Goal: Find contact information

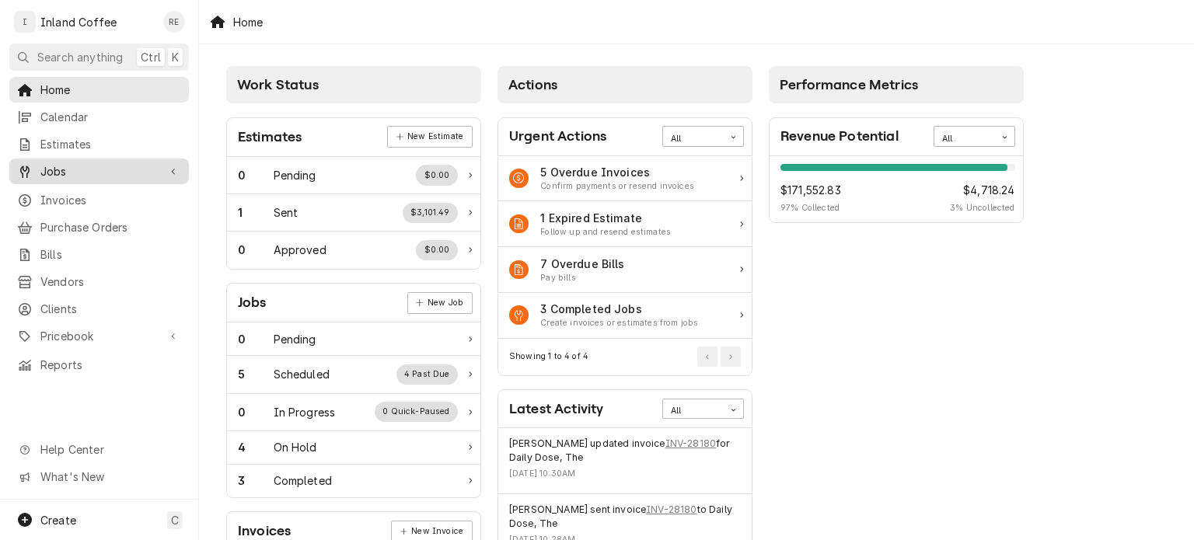
click at [76, 169] on span "Jobs" at bounding box center [98, 171] width 117 height 16
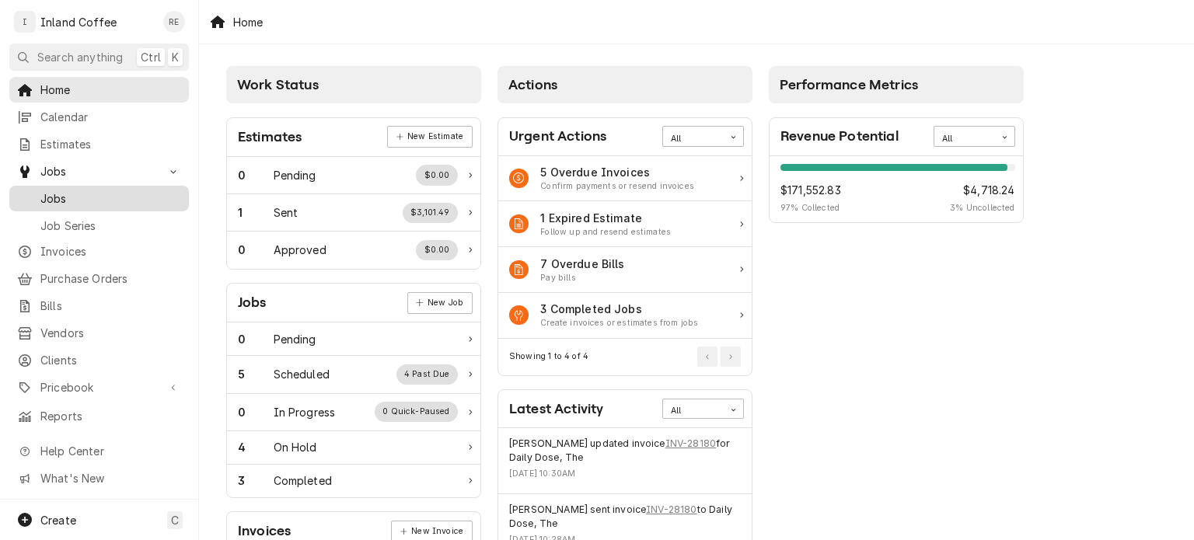
click at [69, 197] on span "Jobs" at bounding box center [110, 198] width 141 height 16
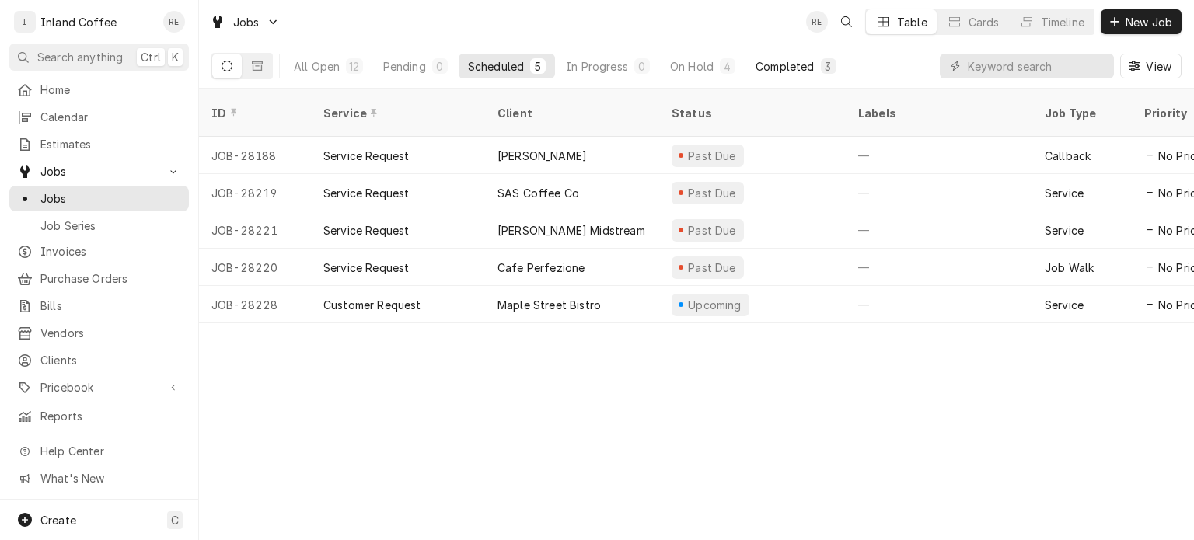
click at [786, 58] on div "Completed" at bounding box center [784, 66] width 58 height 16
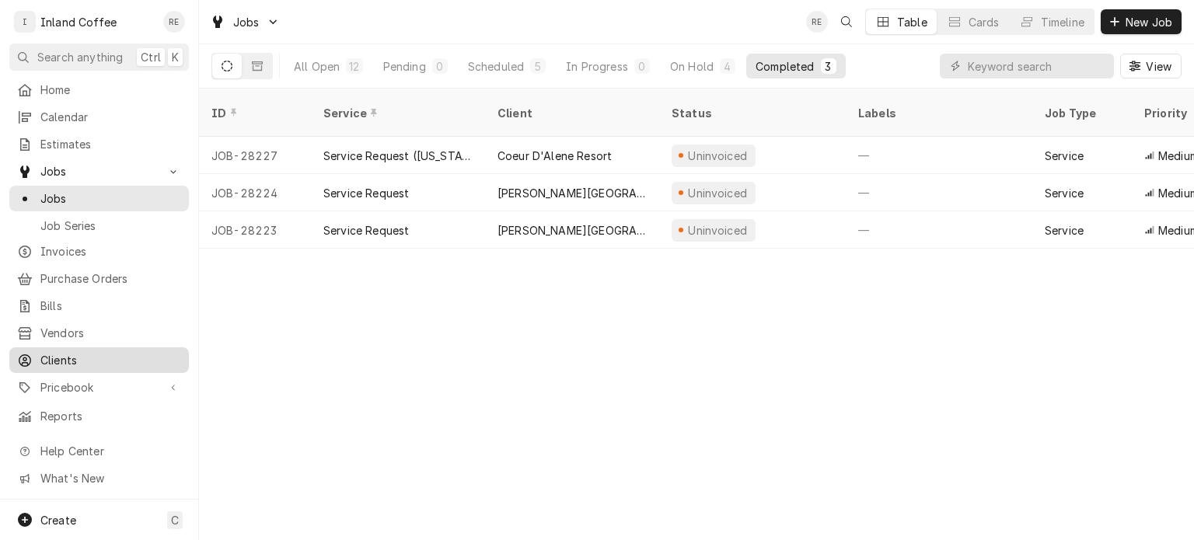
click at [65, 352] on span "Clients" at bounding box center [110, 360] width 141 height 16
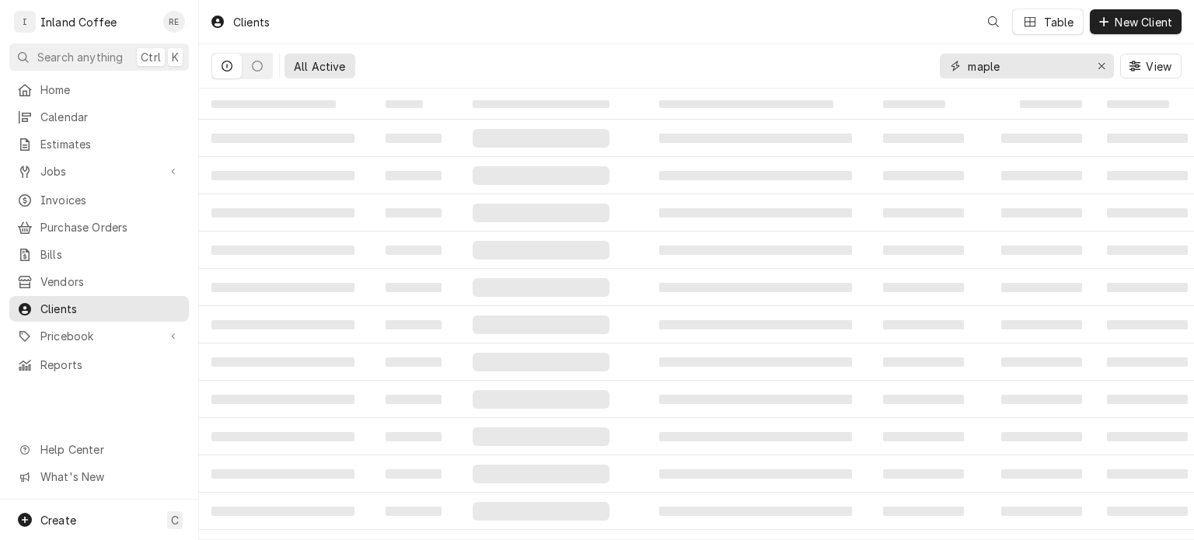
click at [1062, 68] on input "maple" at bounding box center [1025, 66] width 117 height 25
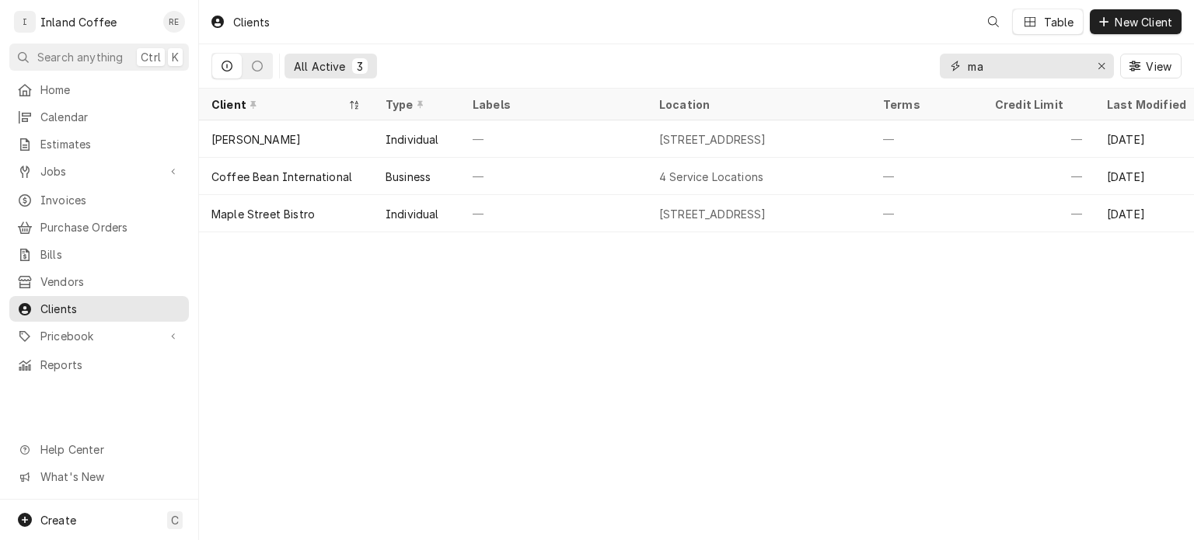
type input "m"
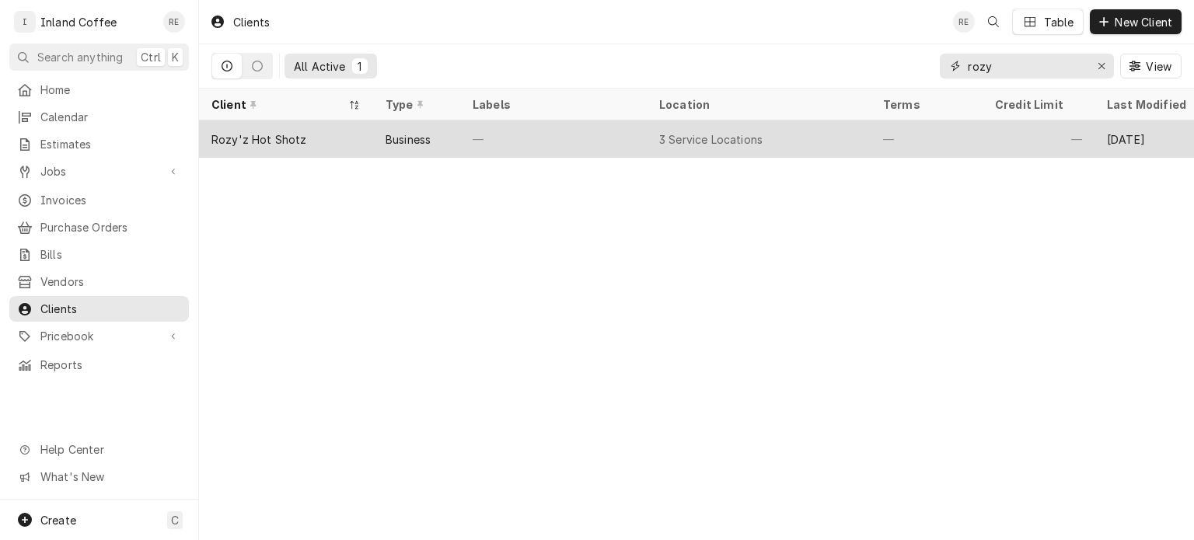
type input "rozy"
click at [311, 134] on div "Rozy'z Hot Shotz" at bounding box center [286, 138] width 174 height 37
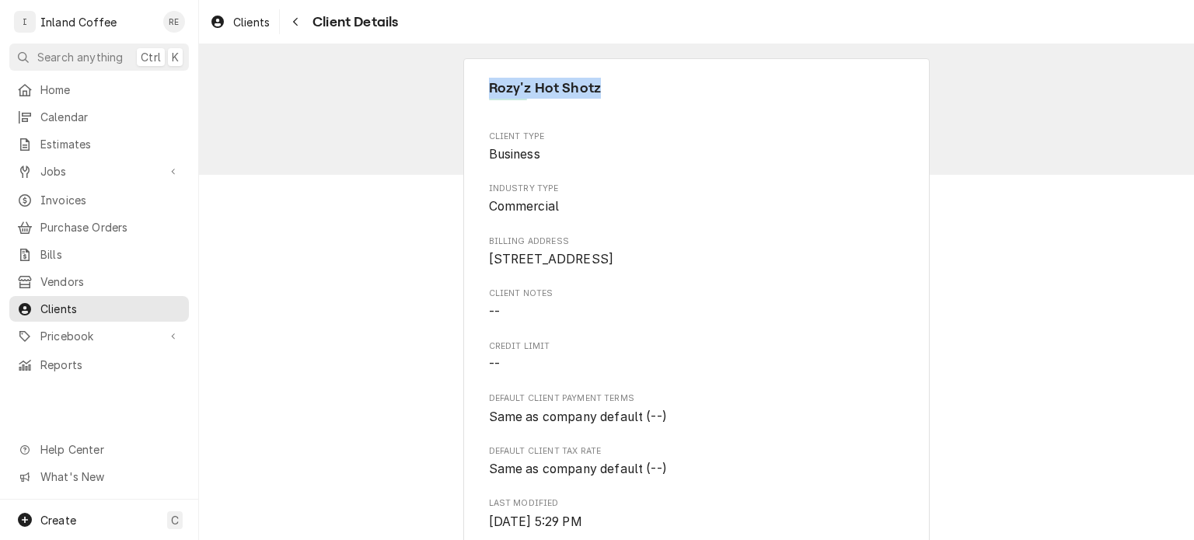
drag, startPoint x: 601, startPoint y: 68, endPoint x: 479, endPoint y: 68, distance: 122.8
copy span "Rozy'z Hot Shotz"
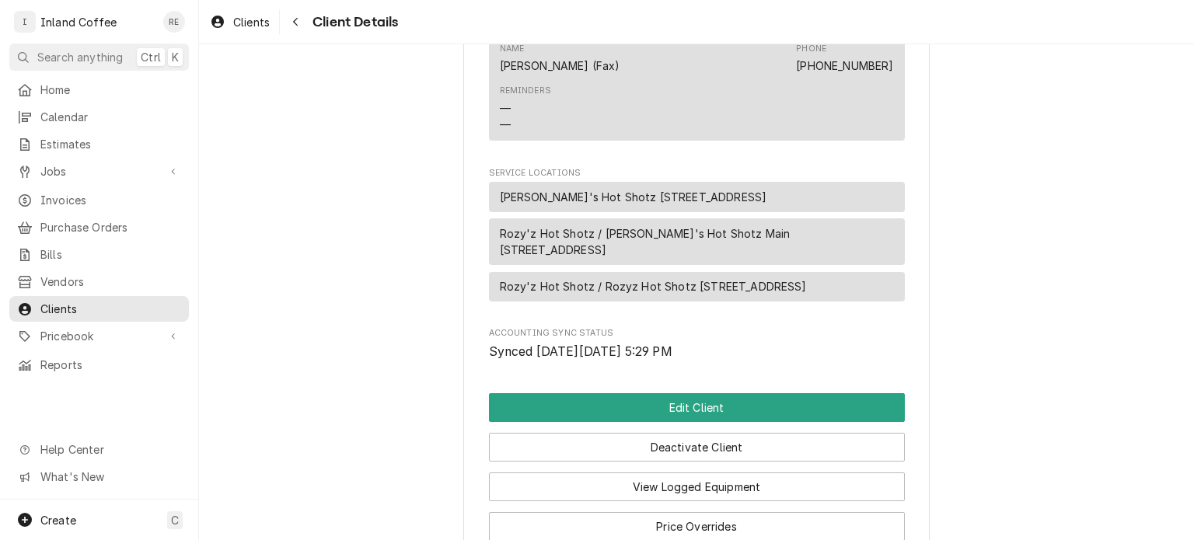
scroll to position [1152, 0]
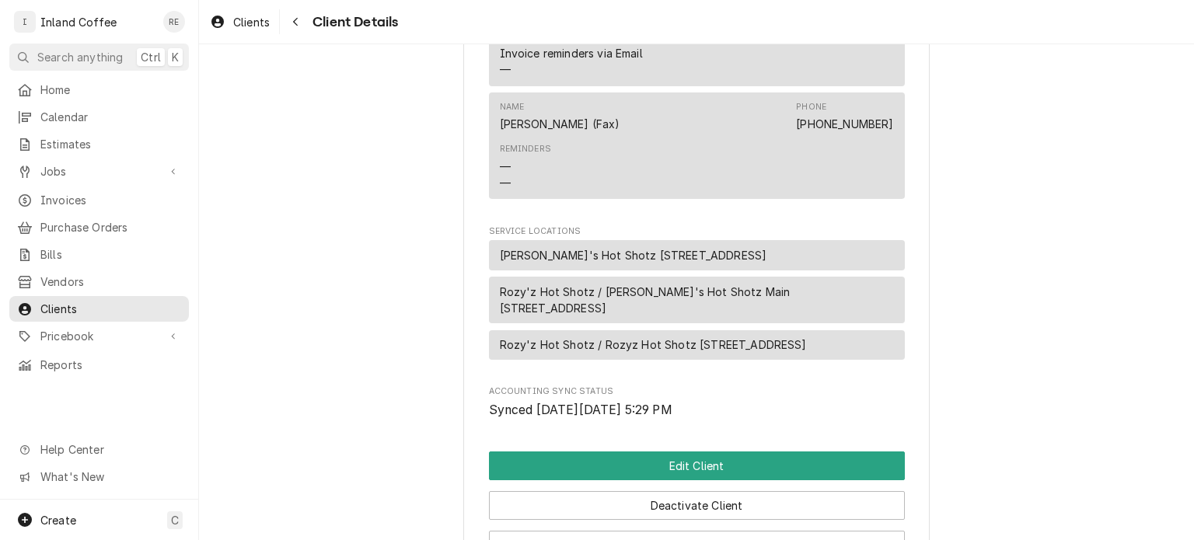
drag, startPoint x: 799, startPoint y: 184, endPoint x: 482, endPoint y: 192, distance: 317.1
click at [489, 240] on div "[PERSON_NAME]'s Hot Shotz [STREET_ADDRESS]" at bounding box center [697, 255] width 416 height 30
click at [802, 240] on div "[PERSON_NAME]'s Hot Shotz [STREET_ADDRESS]" at bounding box center [697, 255] width 416 height 30
drag, startPoint x: 802, startPoint y: 183, endPoint x: 587, endPoint y: 189, distance: 215.3
click at [587, 240] on div "Rozy's Hot Shotz 1507 N. Pinebrook, Chewelah, WA 99109" at bounding box center [697, 255] width 416 height 30
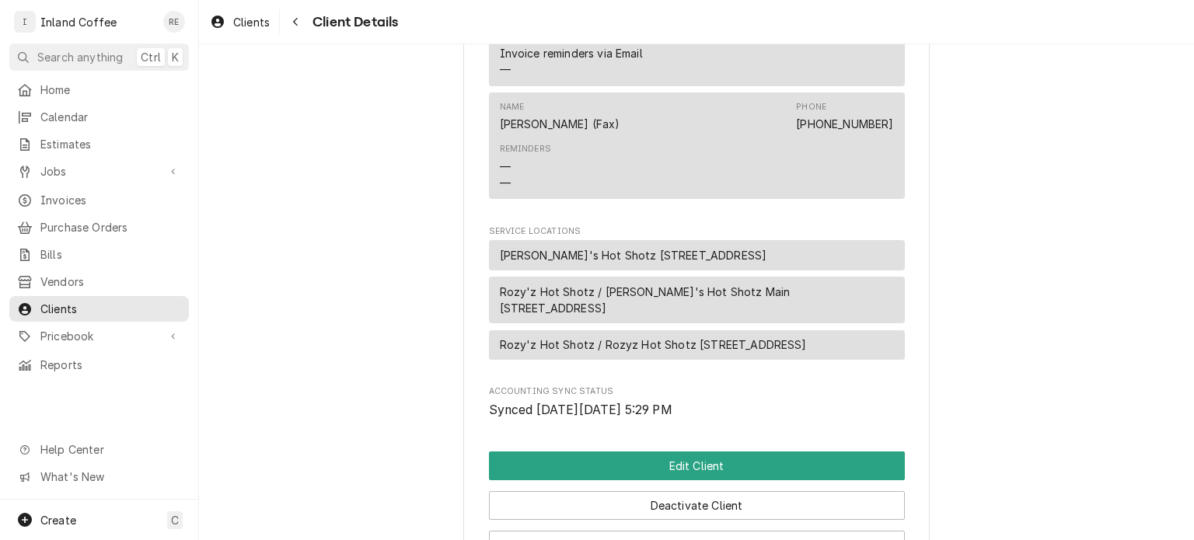
copy span "1507 N. Pinebrook, Chewelah, WA 99109"
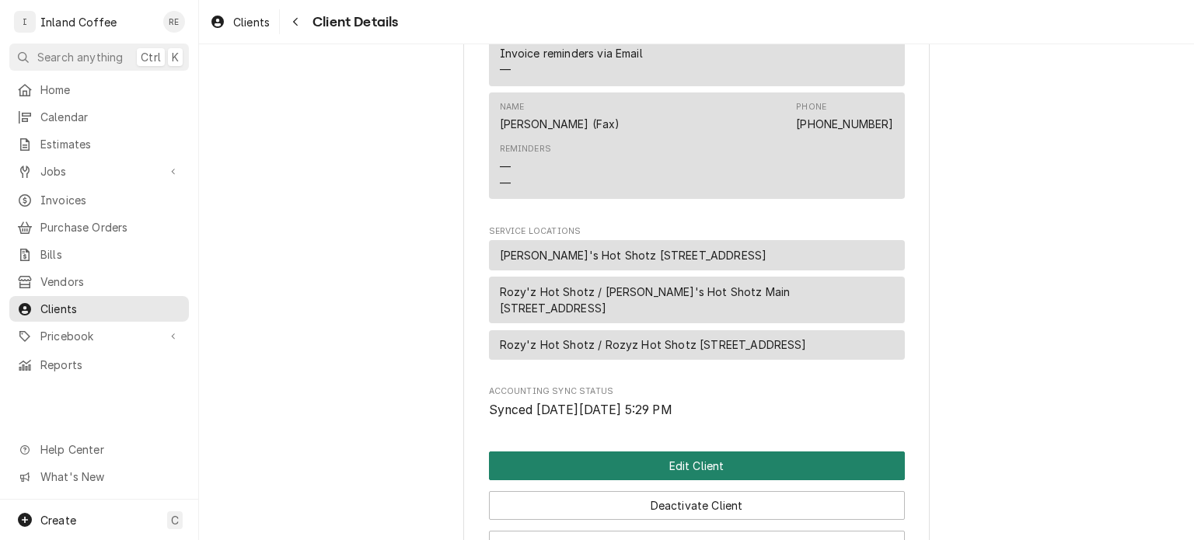
click at [656, 451] on button "Edit Client" at bounding box center [697, 465] width 416 height 29
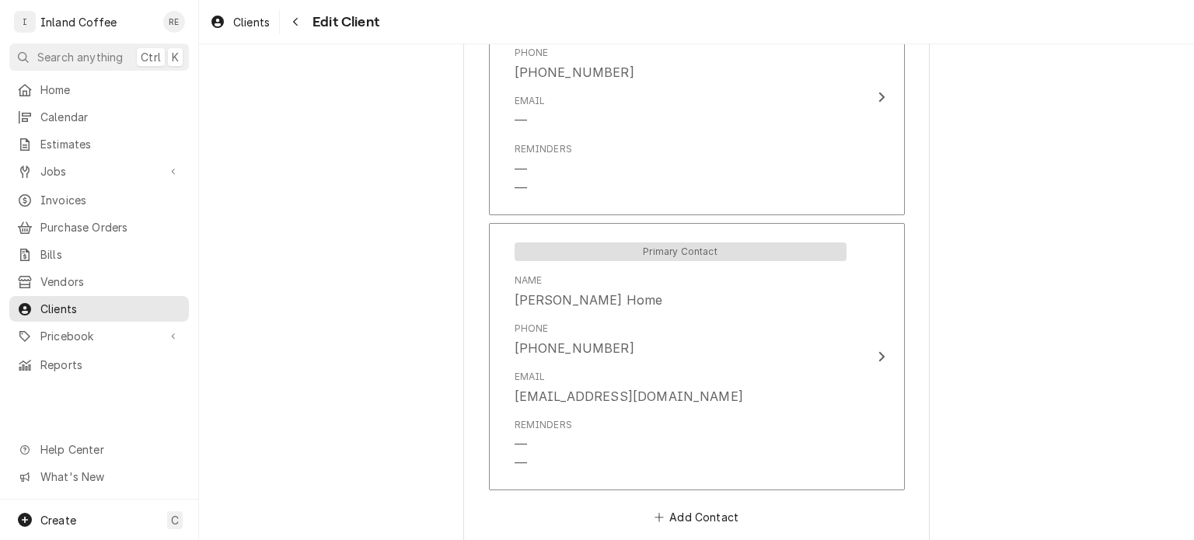
scroll to position [2195, 0]
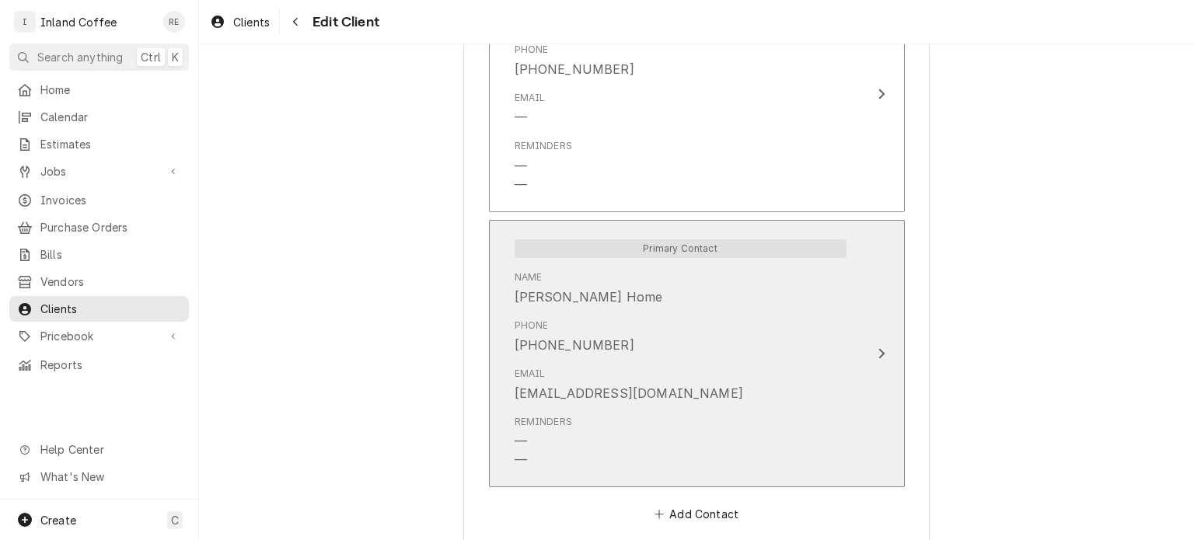
click at [710, 370] on div "Email raftis13@hotmail.com" at bounding box center [680, 385] width 332 height 48
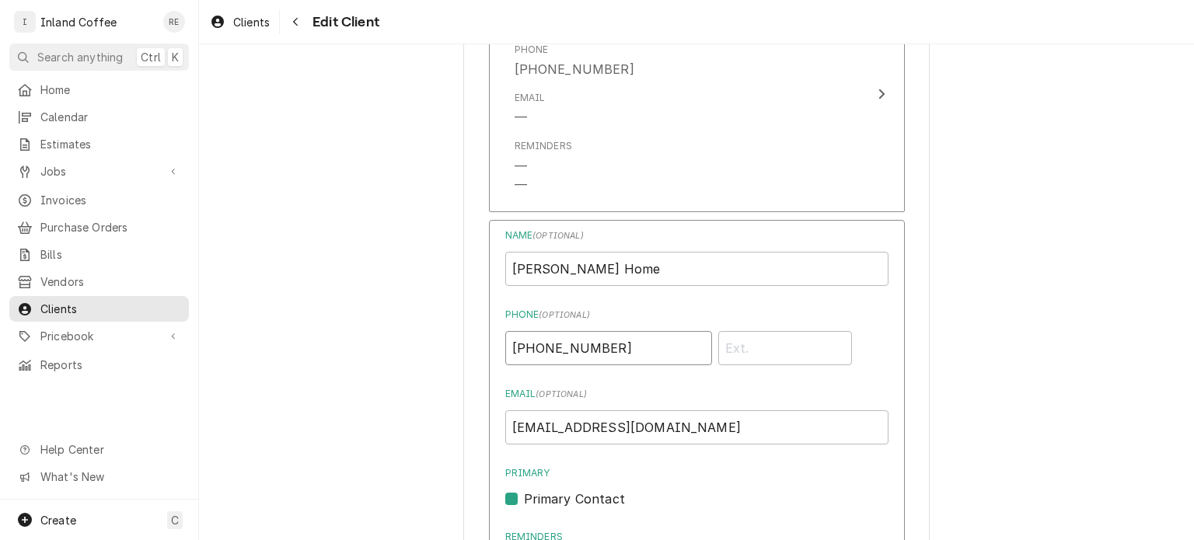
drag, startPoint x: 615, startPoint y: 324, endPoint x: 485, endPoint y: 319, distance: 130.6
click at [489, 319] on div "Name ( optional ) Rozy Raftis Home Phone ( optional ) (509) 466-3136 Email ( op…" at bounding box center [697, 510] width 416 height 581
drag, startPoint x: 647, startPoint y: 400, endPoint x: 456, endPoint y: 406, distance: 191.3
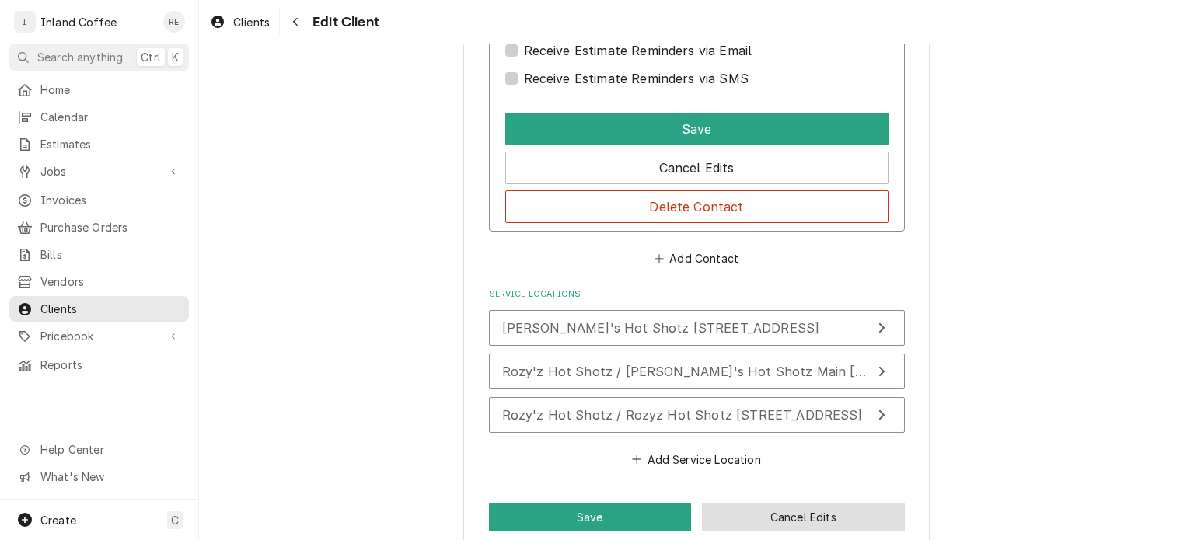
click at [768, 503] on button "Cancel Edits" at bounding box center [803, 517] width 203 height 29
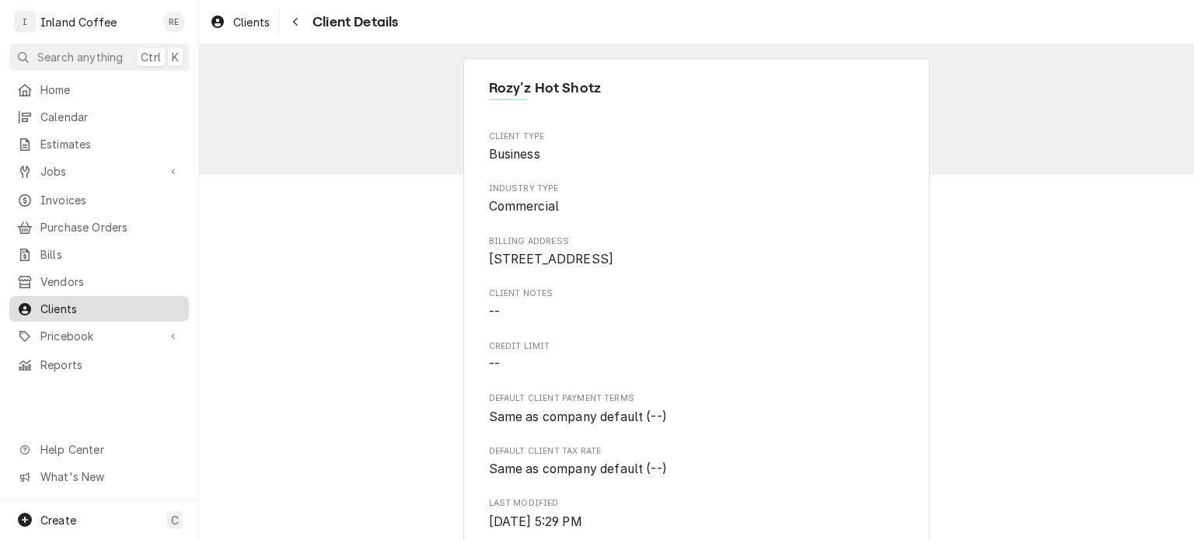
click at [75, 306] on span "Clients" at bounding box center [110, 309] width 141 height 16
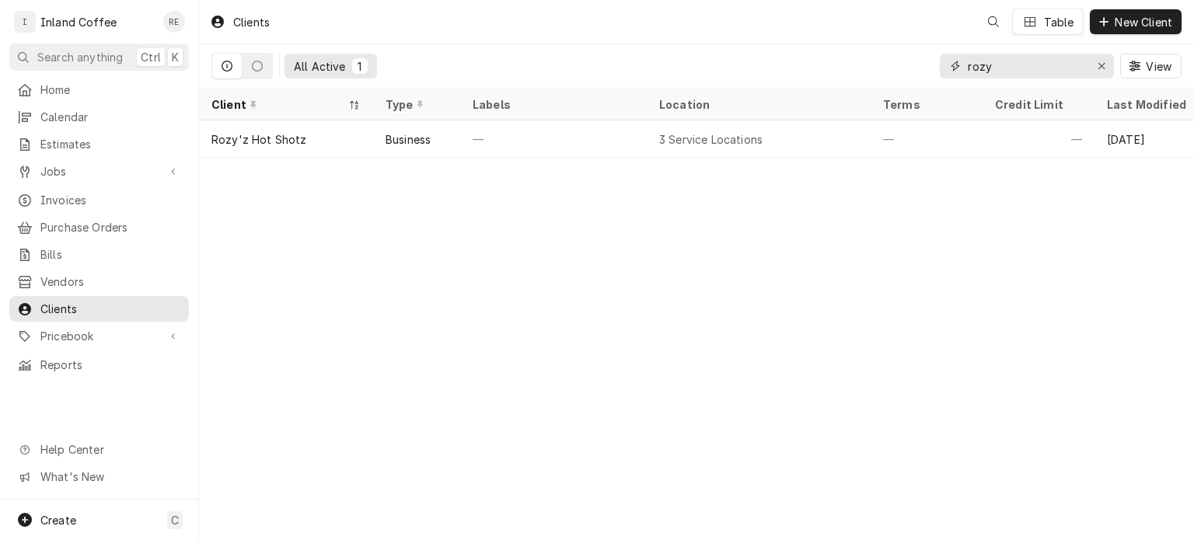
click at [1007, 76] on input "rozy" at bounding box center [1025, 66] width 117 height 25
type input "r"
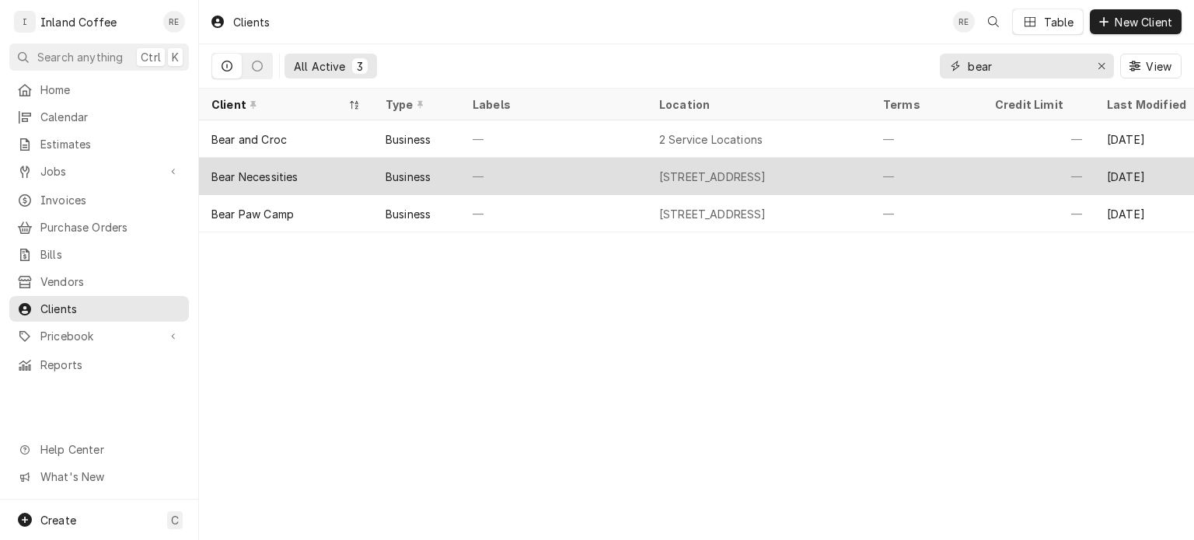
type input "bear"
click at [295, 172] on div "Bear Necessities" at bounding box center [254, 177] width 87 height 16
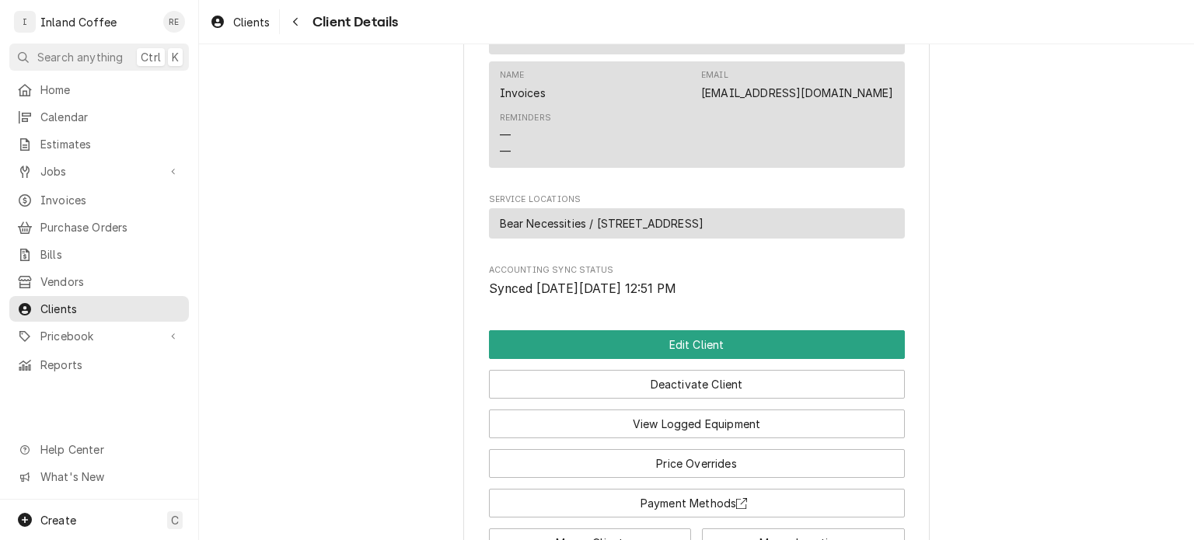
scroll to position [974, 0]
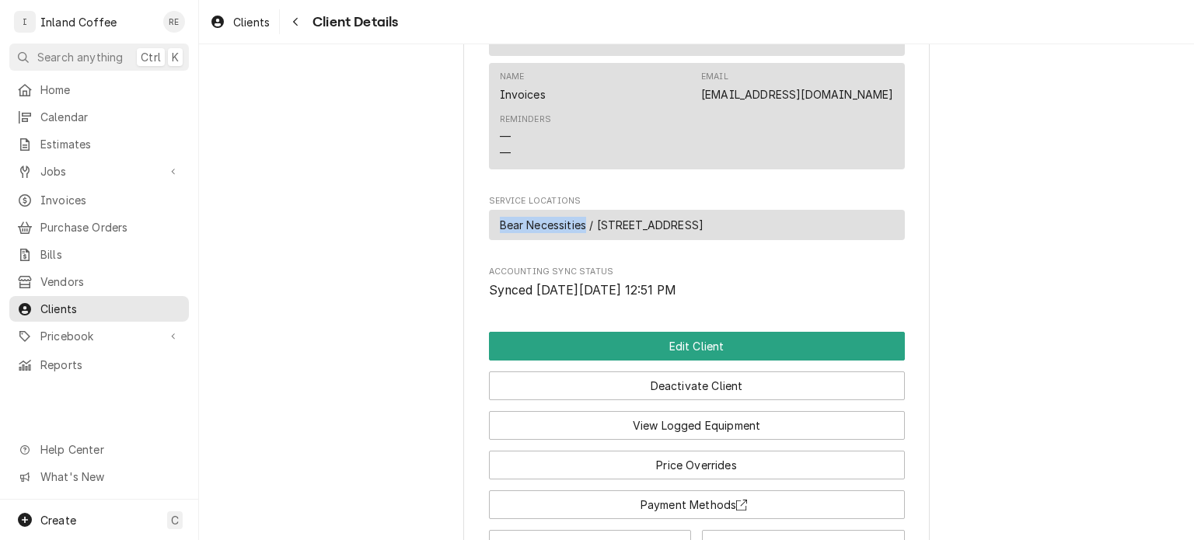
drag, startPoint x: 580, startPoint y: 155, endPoint x: 469, endPoint y: 155, distance: 111.1
copy span "Bear Necessities"
drag, startPoint x: 817, startPoint y: 152, endPoint x: 592, endPoint y: 162, distance: 225.5
click at [592, 210] on div "Bear Necessities / [STREET_ADDRESS]" at bounding box center [697, 225] width 416 height 30
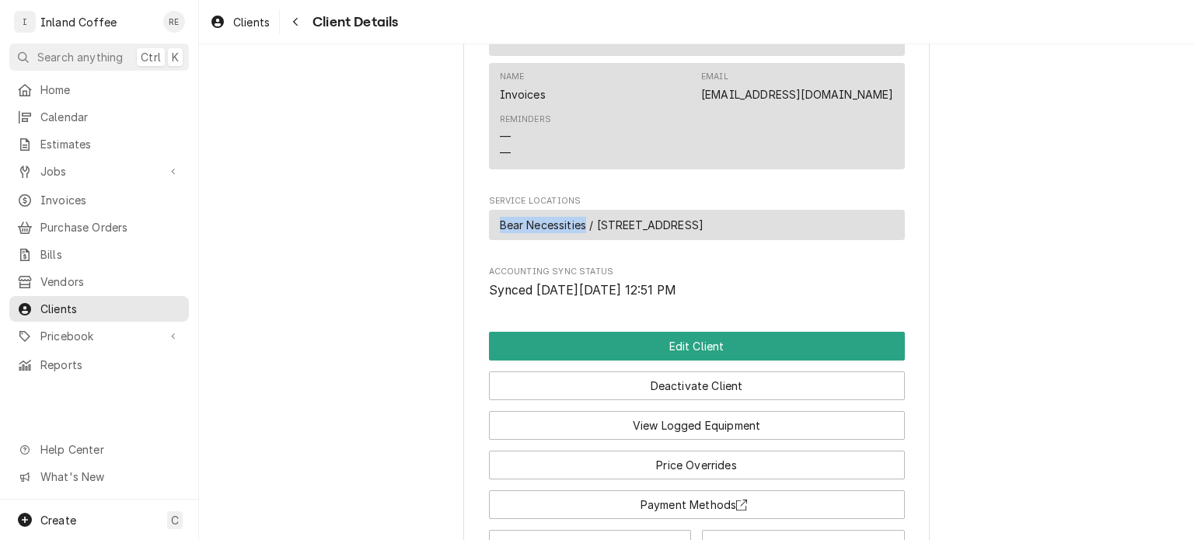
copy span "[STREET_ADDRESS]"
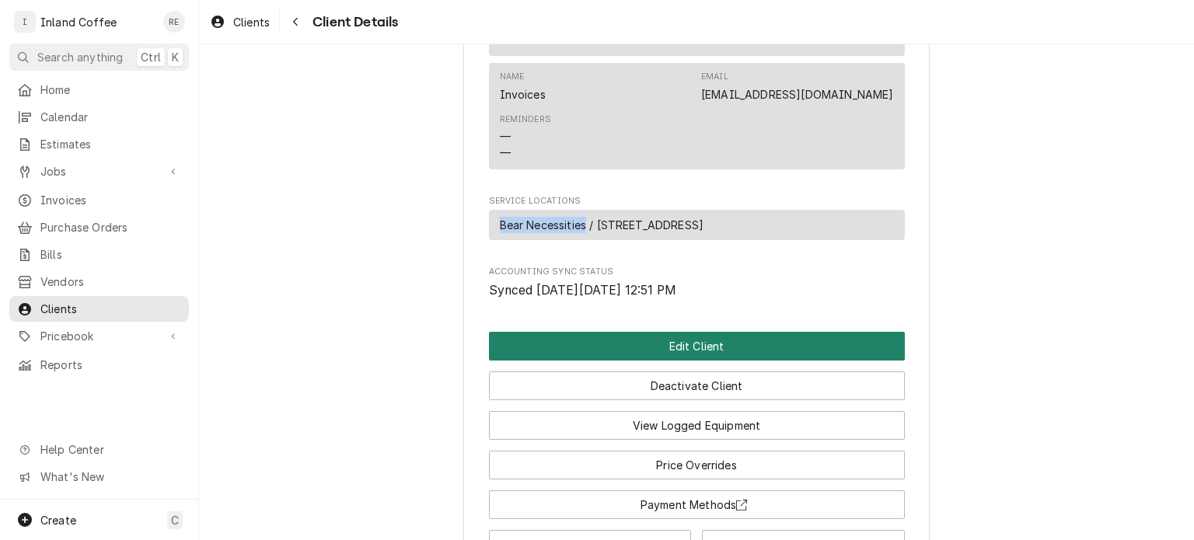
click at [648, 332] on button "Edit Client" at bounding box center [697, 346] width 416 height 29
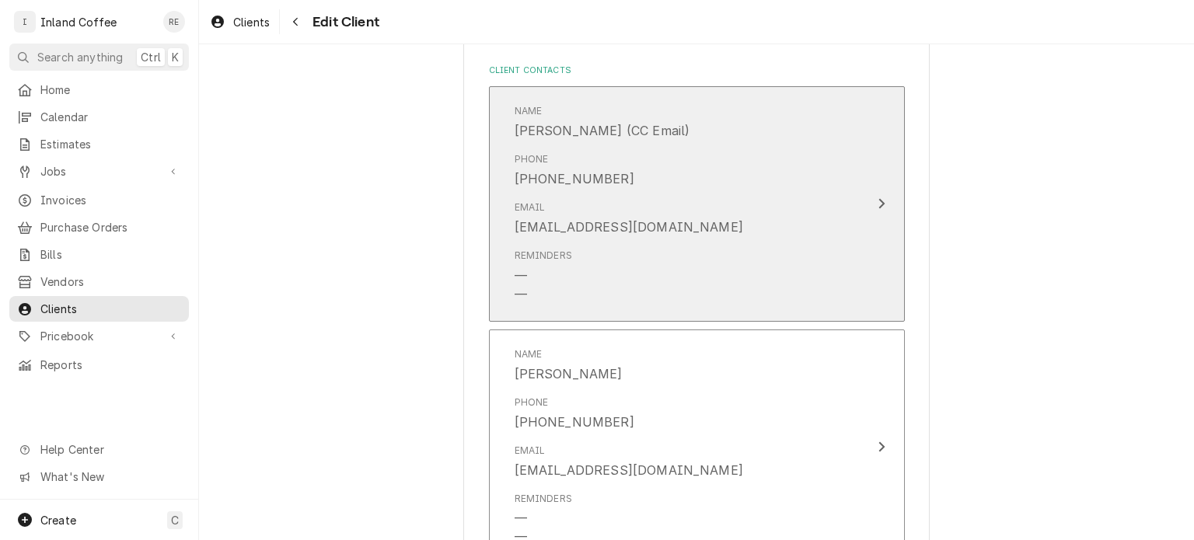
scroll to position [1093, 0]
click at [774, 195] on div "Email amber@statelineplaza.com" at bounding box center [680, 219] width 332 height 48
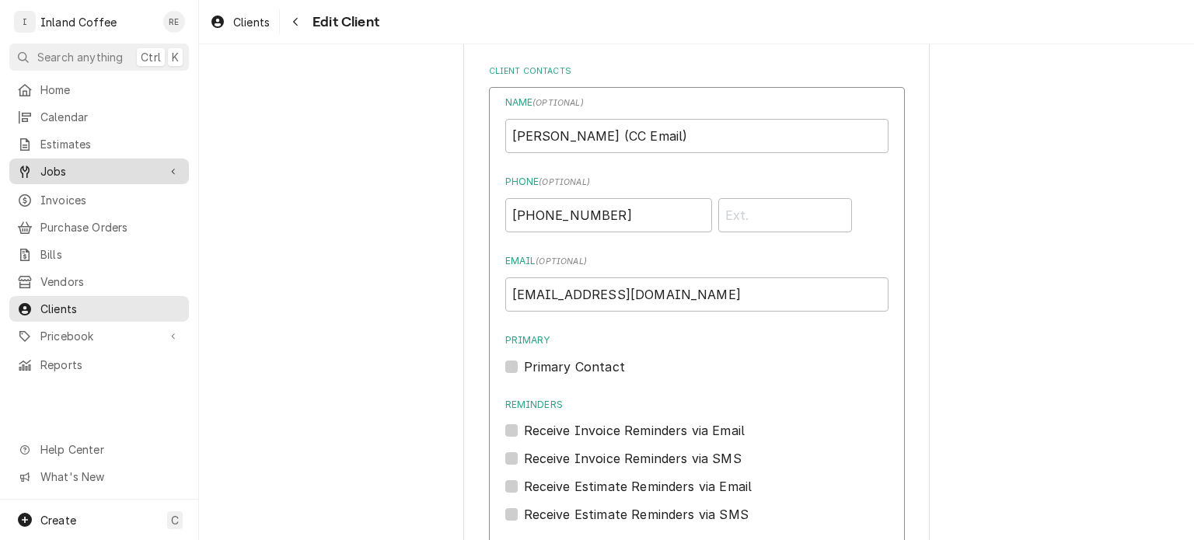
click at [53, 163] on span "Jobs" at bounding box center [98, 171] width 117 height 16
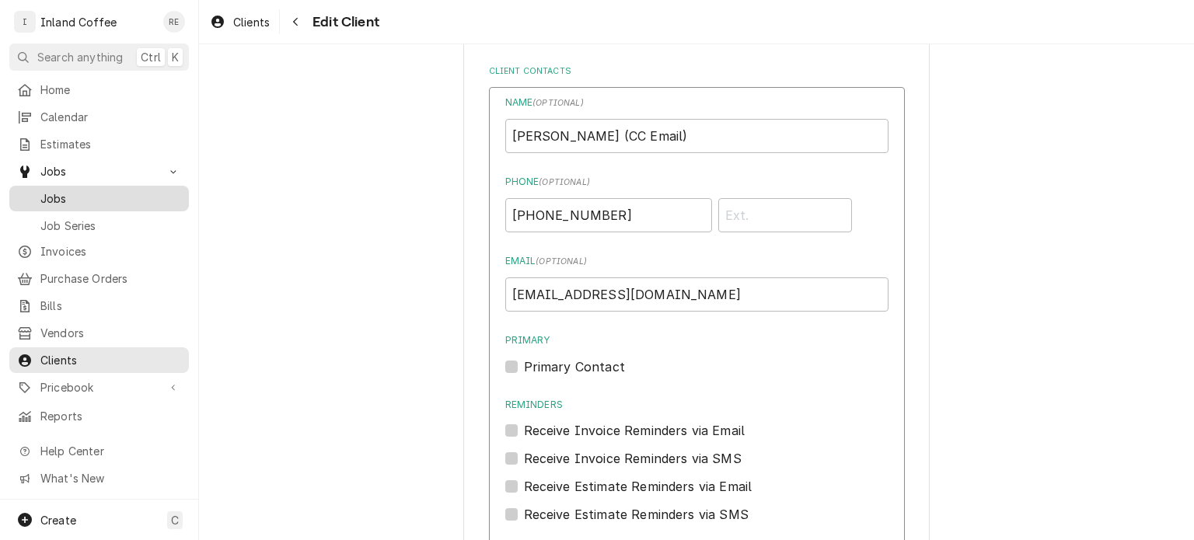
click at [55, 190] on span "Jobs" at bounding box center [110, 198] width 141 height 16
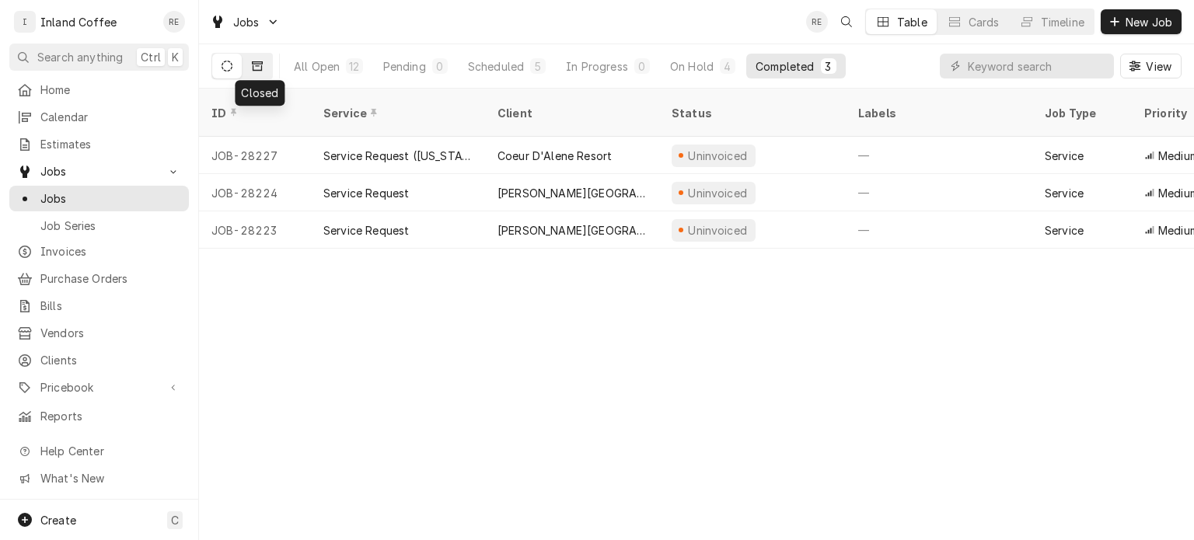
click at [261, 69] on icon "Dynamic Content Wrapper" at bounding box center [257, 65] width 11 height 9
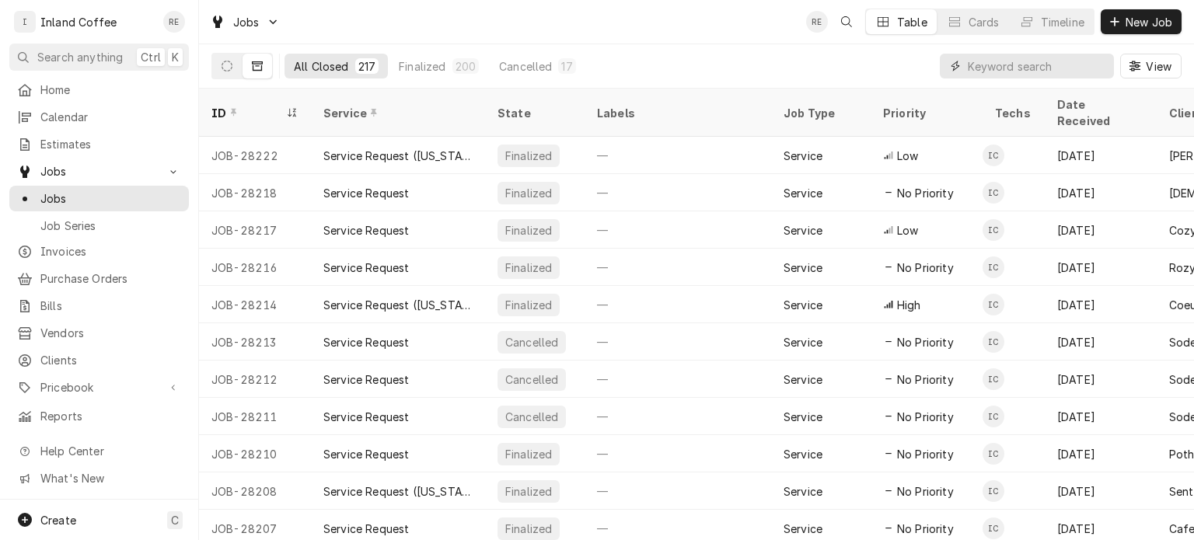
click at [1010, 64] on input "Dynamic Content Wrapper" at bounding box center [1036, 66] width 138 height 25
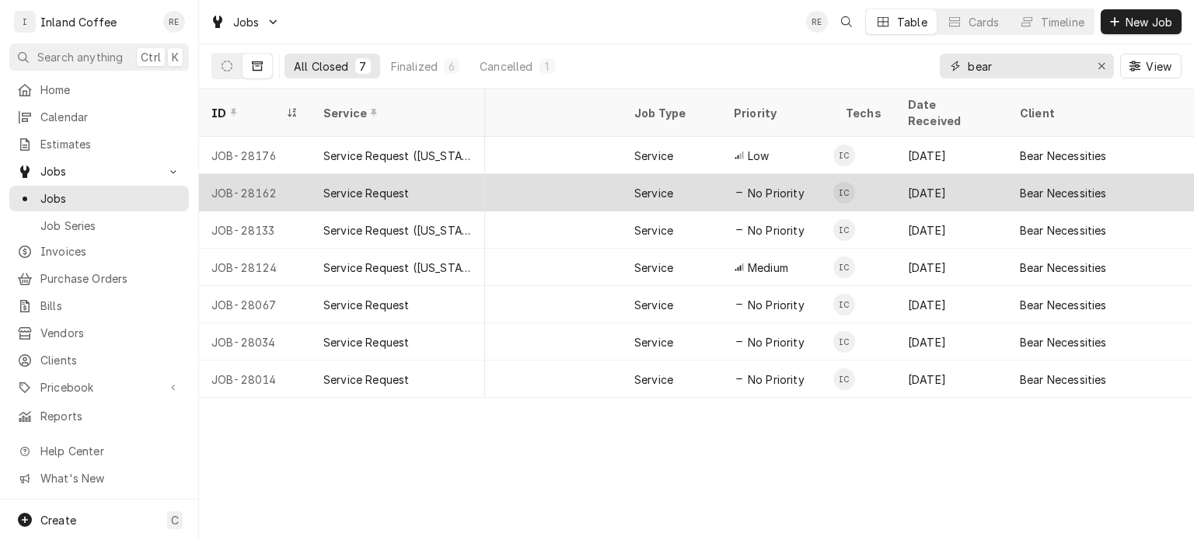
scroll to position [0, 169]
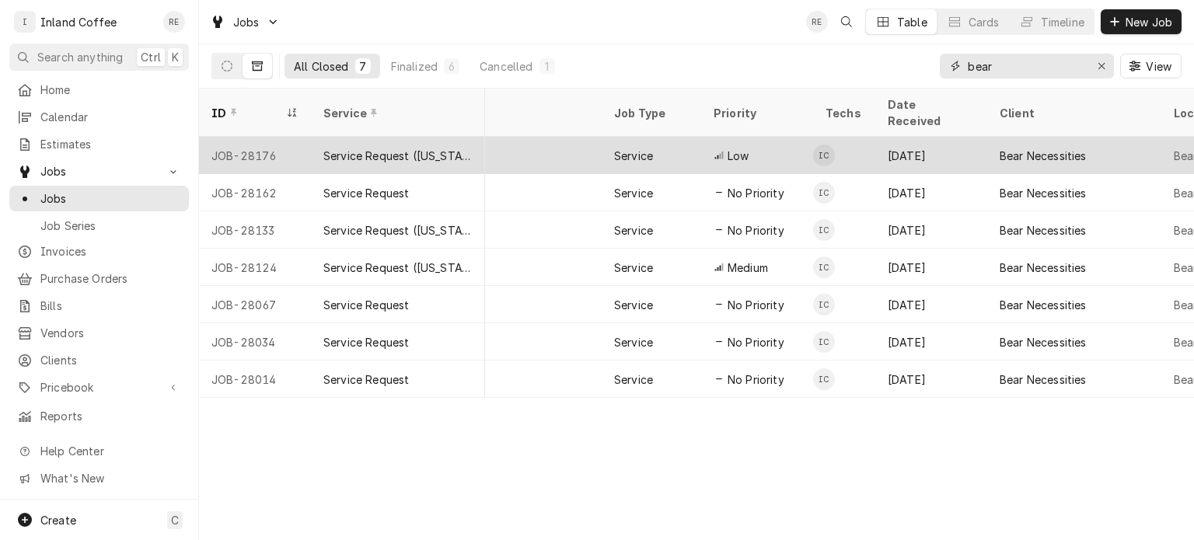
type input "bear"
click at [879, 137] on div "May 12" at bounding box center [931, 155] width 112 height 37
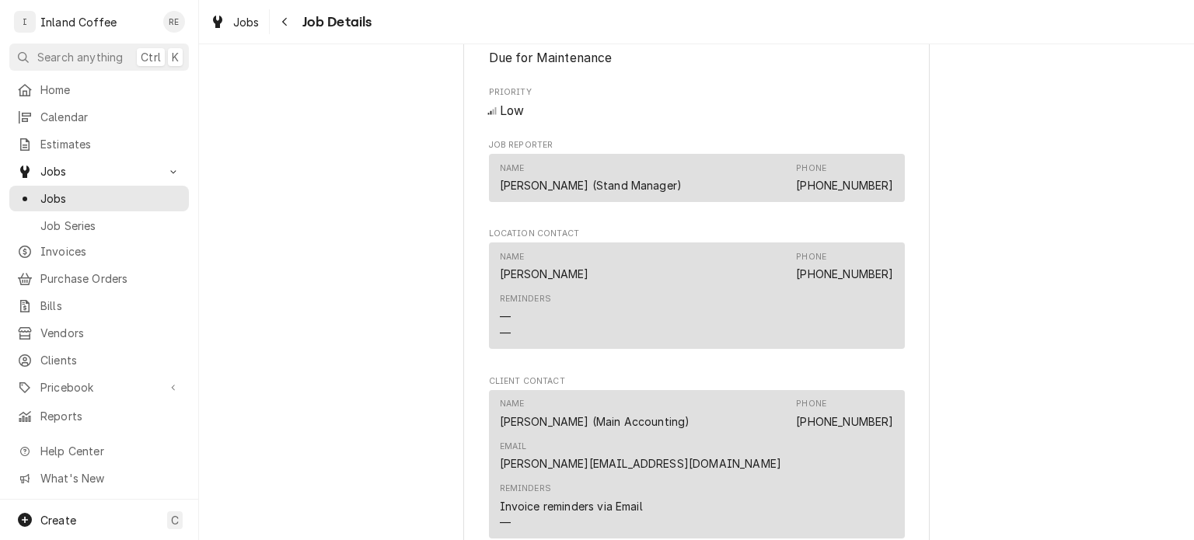
scroll to position [768, 0]
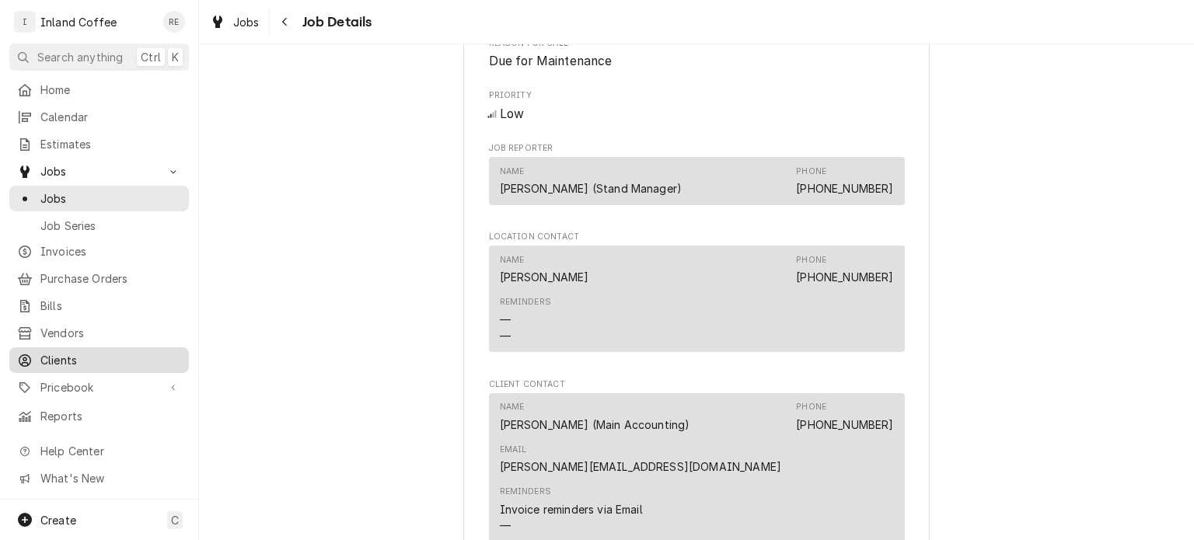
click at [68, 357] on span "Clients" at bounding box center [110, 360] width 141 height 16
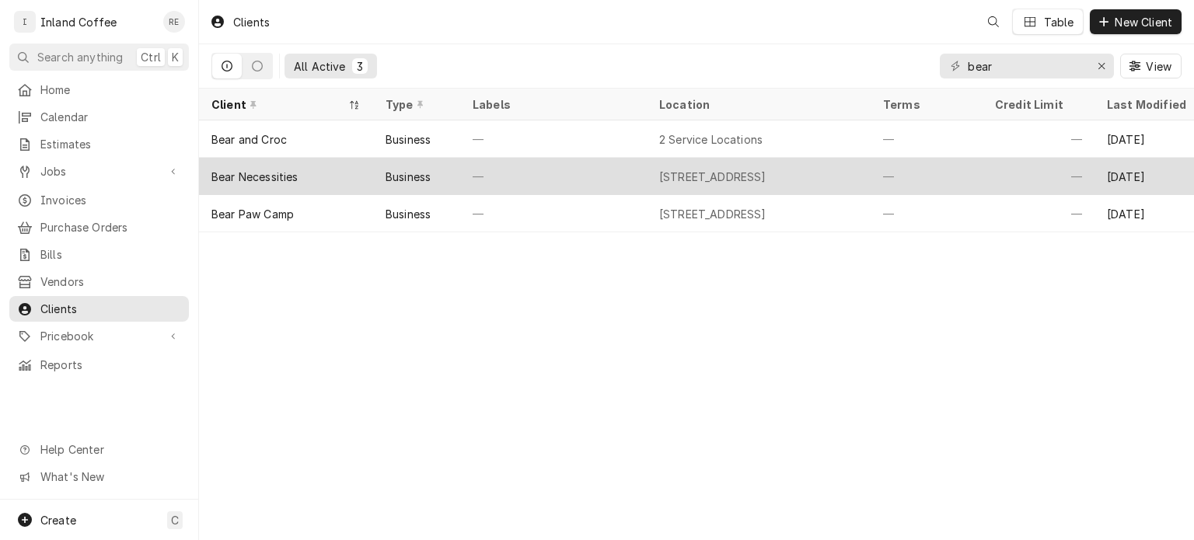
click at [453, 176] on div "Business" at bounding box center [416, 176] width 87 height 37
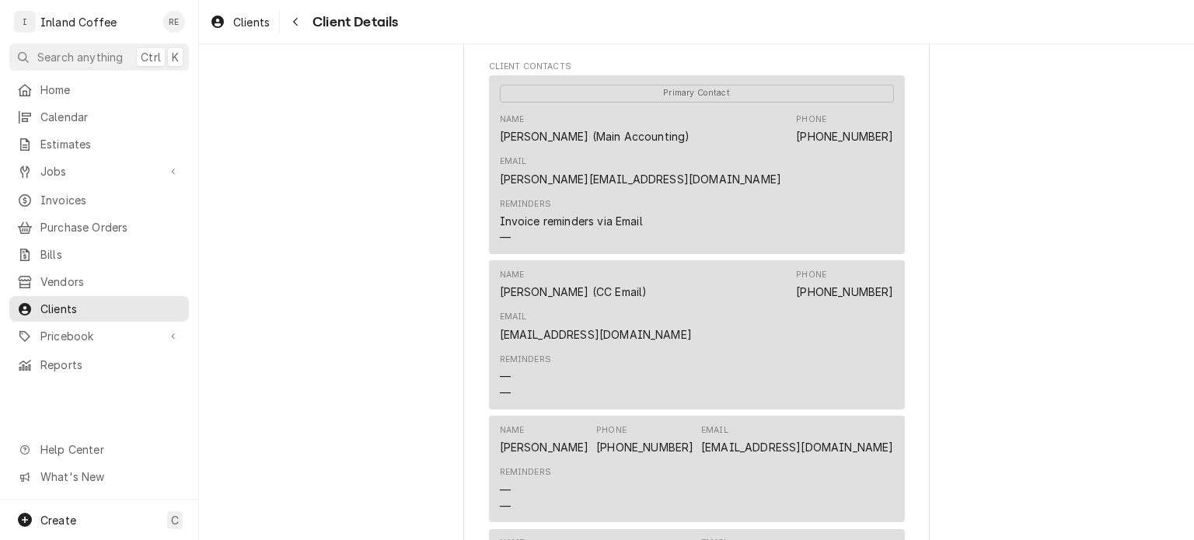
scroll to position [509, 0]
drag, startPoint x: 743, startPoint y: 151, endPoint x: 886, endPoint y: 155, distance: 143.0
click at [886, 155] on div "Name [PERSON_NAME] (Main Accounting) Phone [PHONE_NUMBER] Email [PERSON_NAME][E…" at bounding box center [697, 149] width 394 height 85
copy link "[PERSON_NAME][EMAIL_ADDRESS][DOMAIN_NAME]"
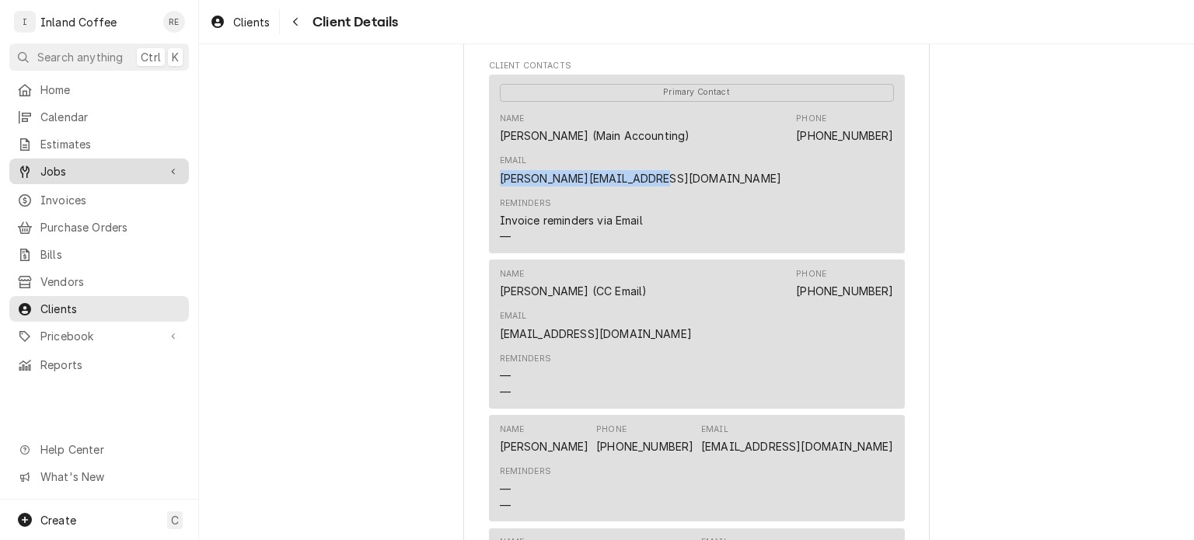
click at [44, 166] on span "Jobs" at bounding box center [98, 171] width 117 height 16
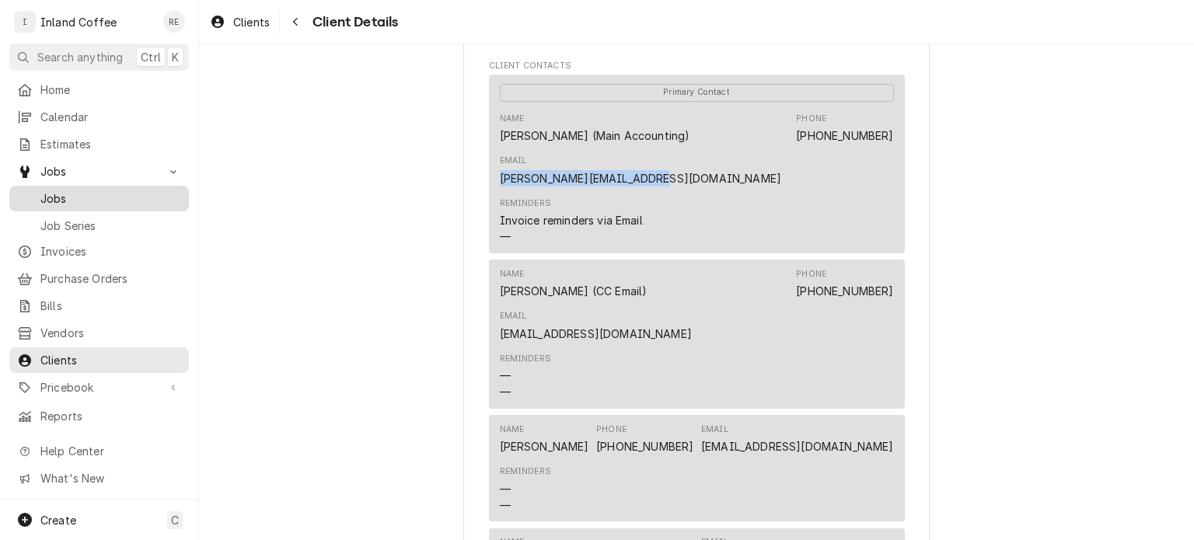
click at [62, 197] on span "Jobs" at bounding box center [110, 198] width 141 height 16
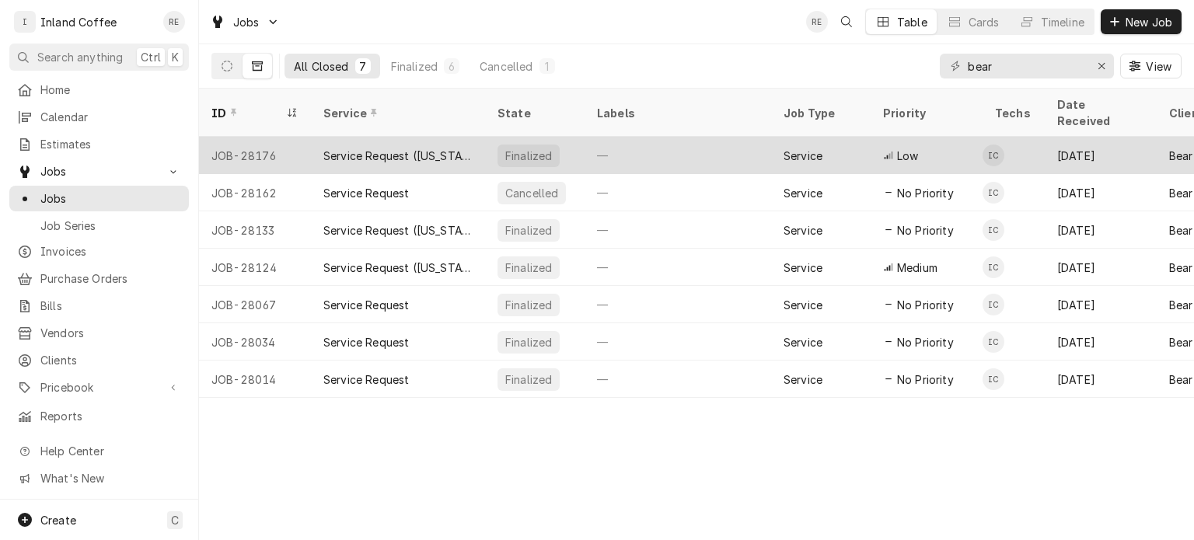
click at [357, 148] on div "Service Request ([US_STATE])" at bounding box center [397, 156] width 149 height 16
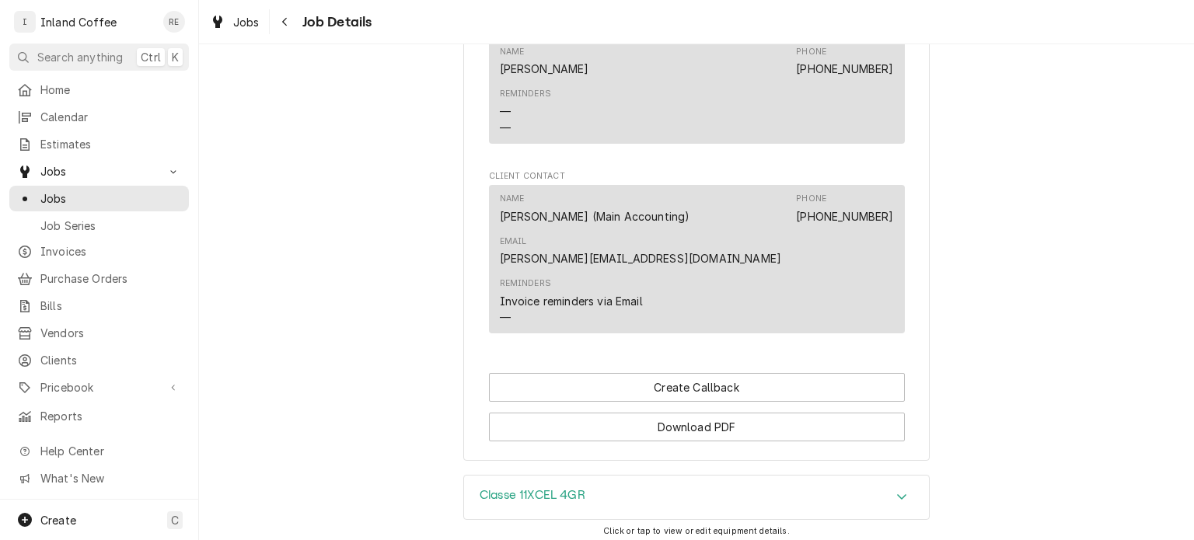
scroll to position [858, 0]
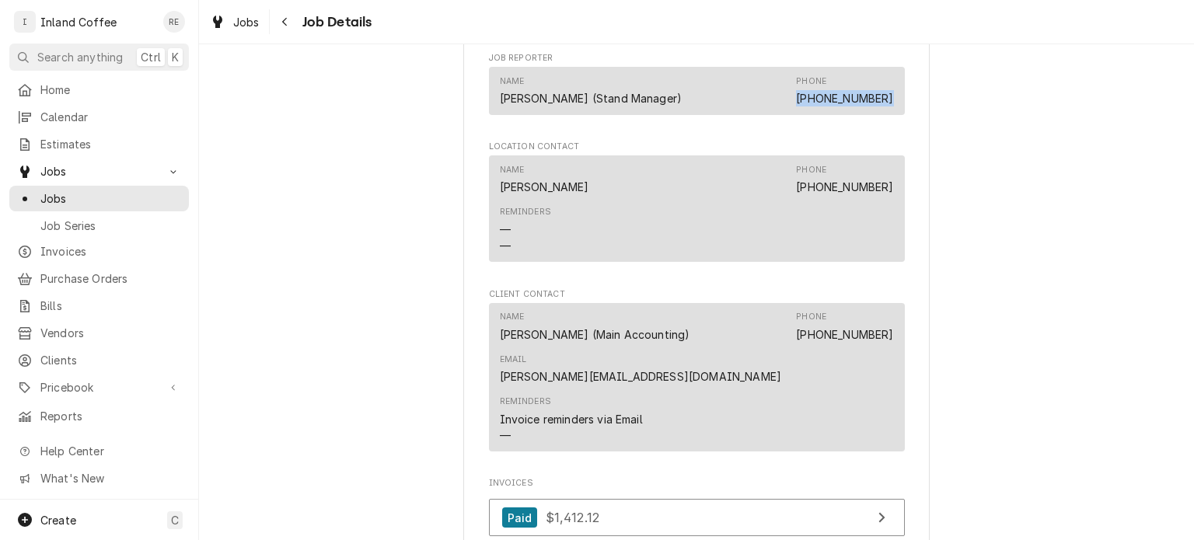
drag, startPoint x: 805, startPoint y: 111, endPoint x: 889, endPoint y: 116, distance: 84.1
click at [889, 114] on div "Name [PERSON_NAME] (Stand Manager) Phone [PHONE_NUMBER]" at bounding box center [697, 90] width 416 height 47
copy link "[PHONE_NUMBER]"
